Goal: Find specific page/section: Find specific page/section

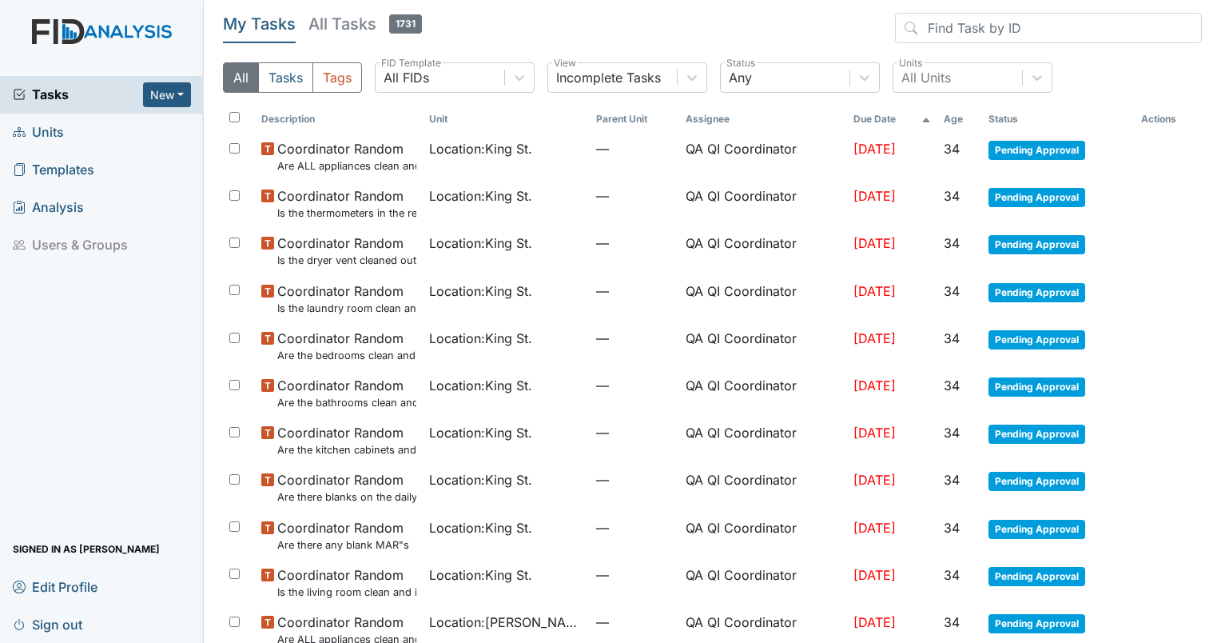
click at [65, 129] on link "Units" at bounding box center [102, 132] width 204 height 38
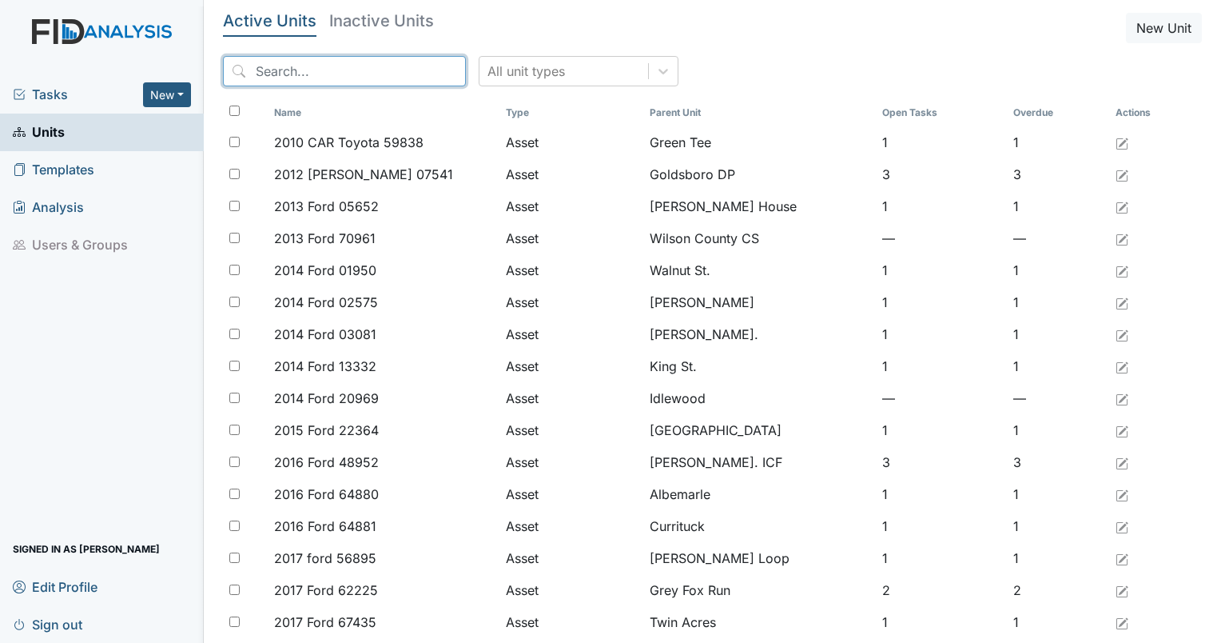
click at [298, 70] on input "search" at bounding box center [344, 71] width 243 height 30
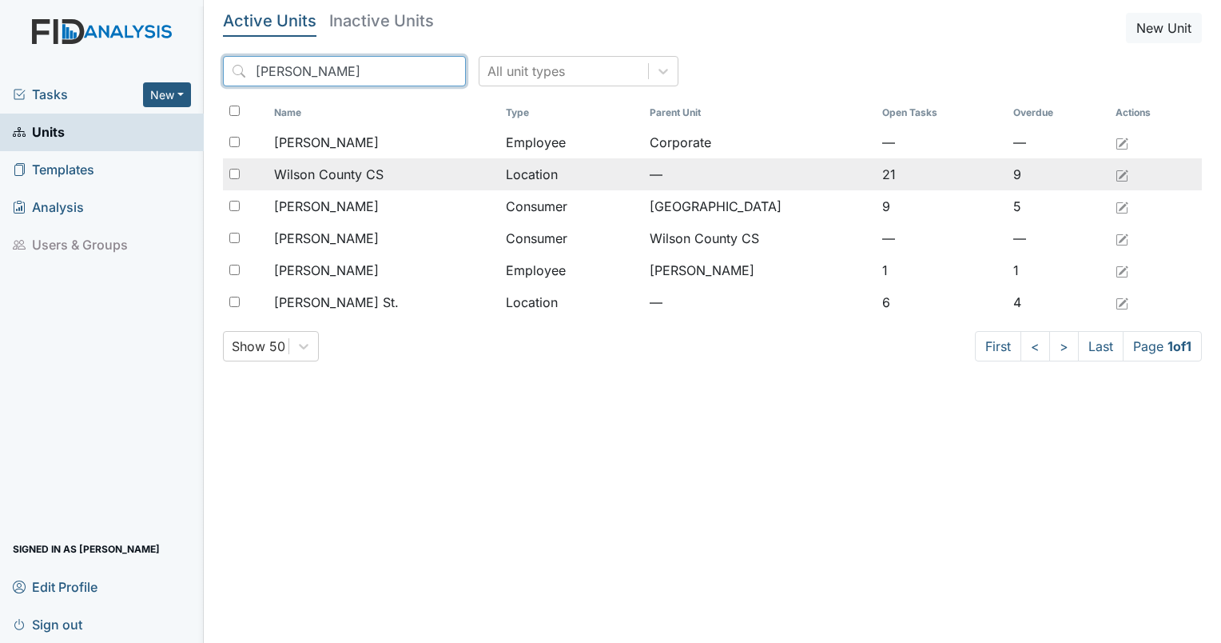
type input "[PERSON_NAME]"
click at [328, 171] on span "Wilson County CS" at bounding box center [328, 174] width 109 height 19
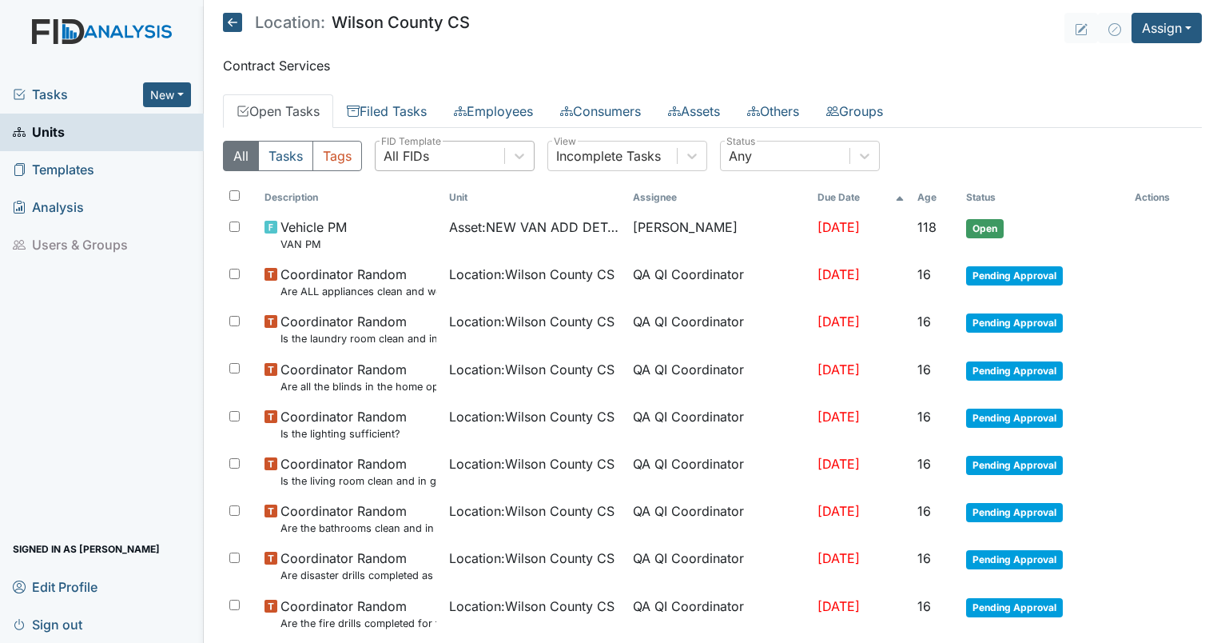
click at [420, 161] on div "All FIDs" at bounding box center [407, 155] width 46 height 19
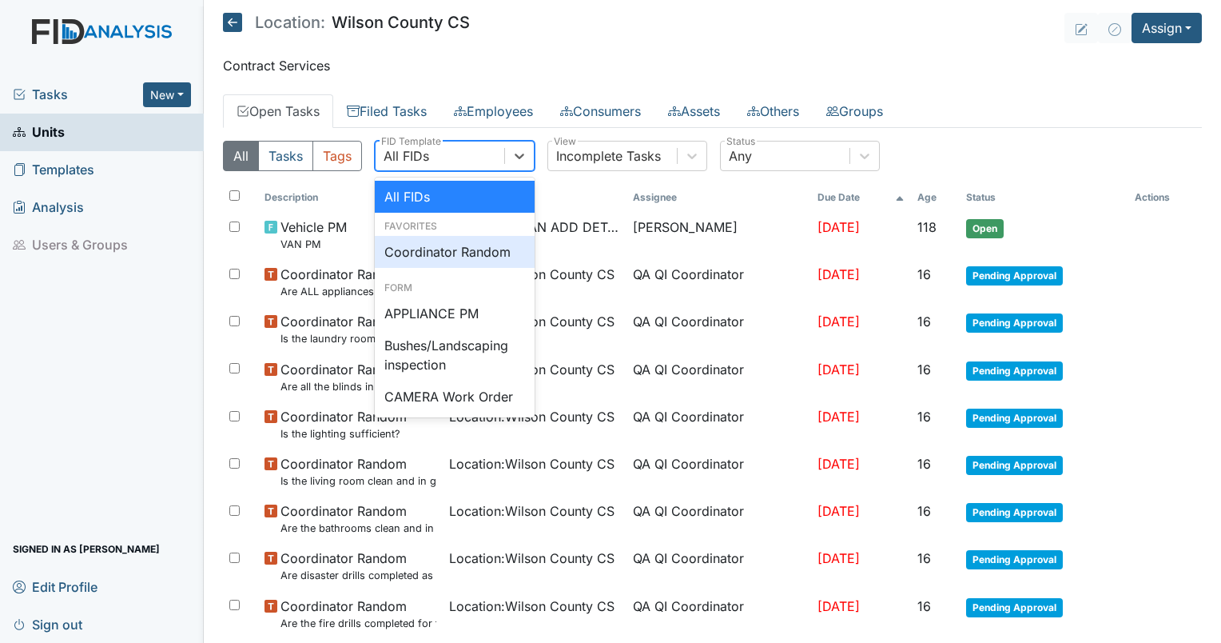
click at [448, 253] on div "Coordinator Random" at bounding box center [455, 252] width 160 height 32
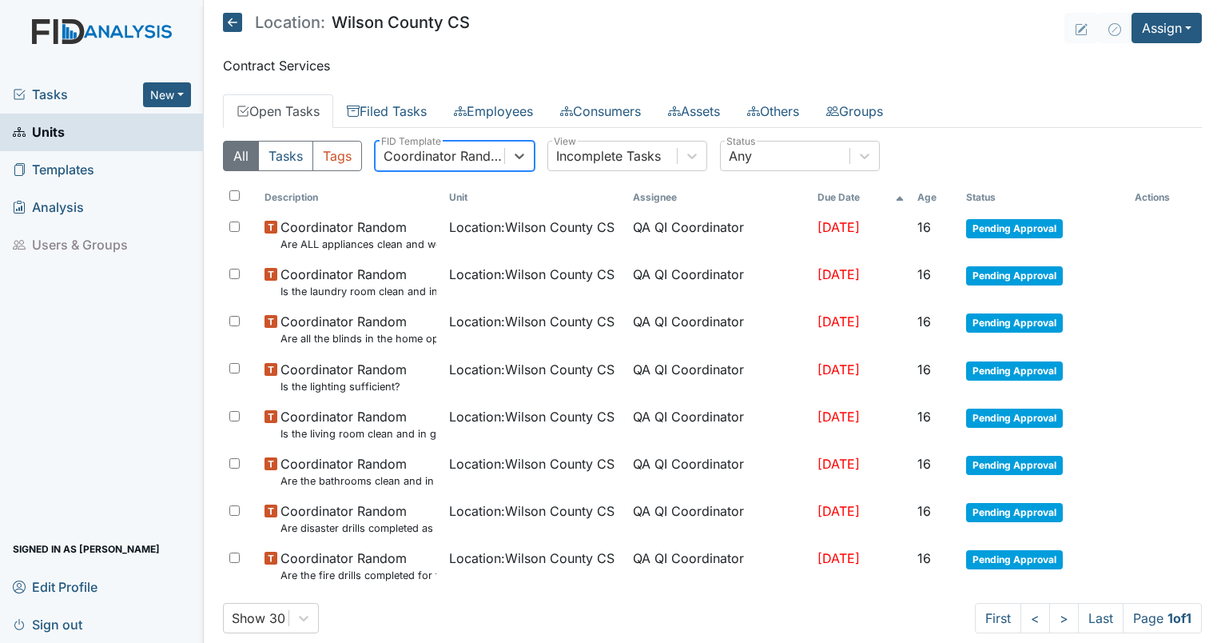
scroll to position [28, 0]
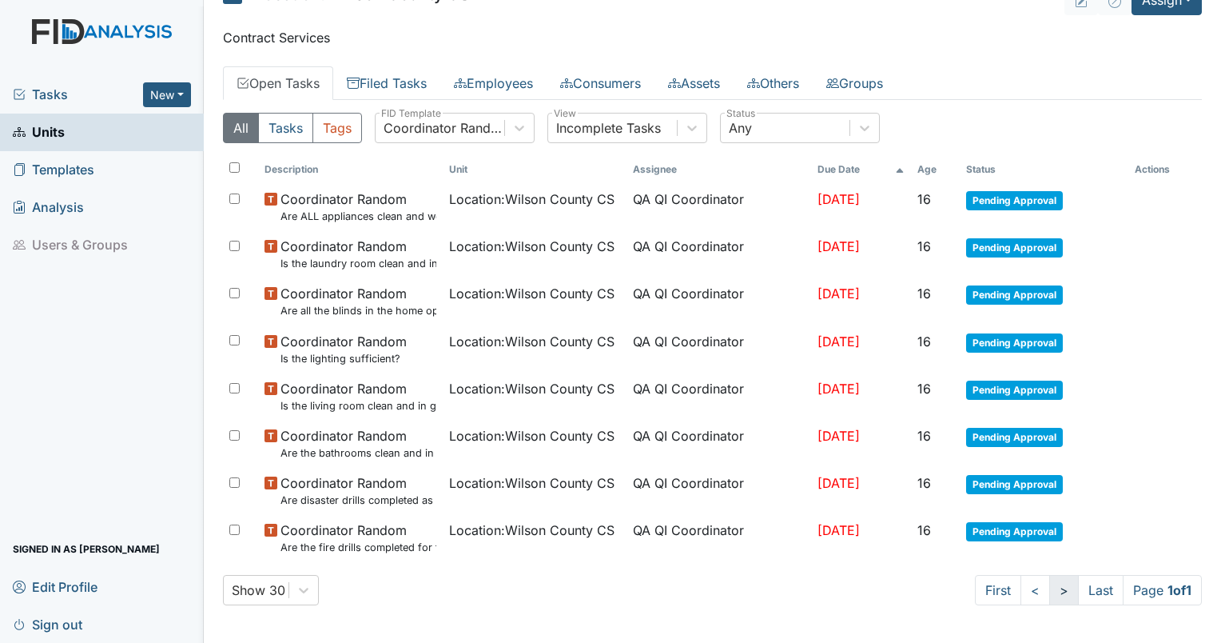
click at [1049, 584] on link ">" at bounding box center [1064, 590] width 30 height 30
